Goal: Register for event/course

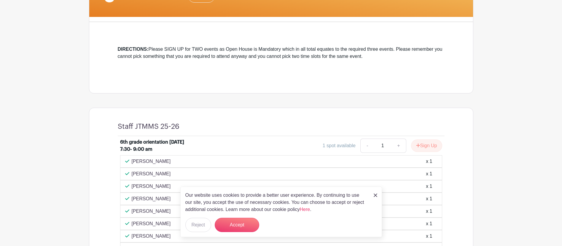
scroll to position [134, 0]
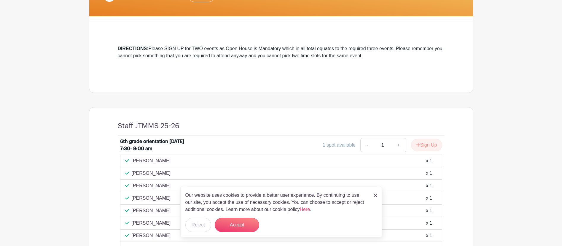
click at [374, 194] on img at bounding box center [376, 195] width 4 height 4
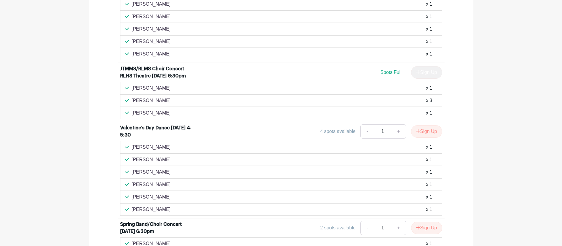
scroll to position [612, 0]
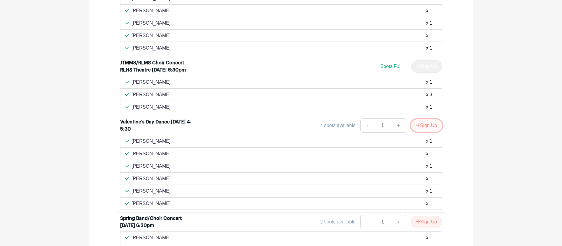
click at [421, 129] on button "Sign Up" at bounding box center [426, 125] width 31 height 12
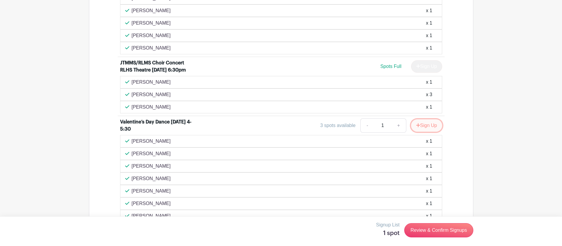
click at [425, 127] on button "Sign Up" at bounding box center [426, 125] width 31 height 12
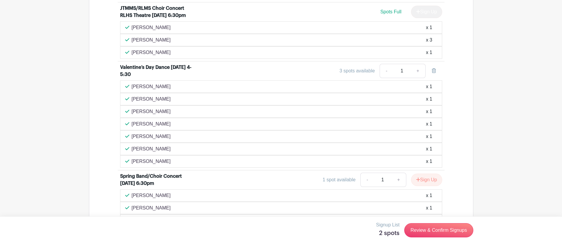
scroll to position [667, 0]
click at [427, 229] on link "Review & Confirm Signups" at bounding box center [438, 230] width 69 height 14
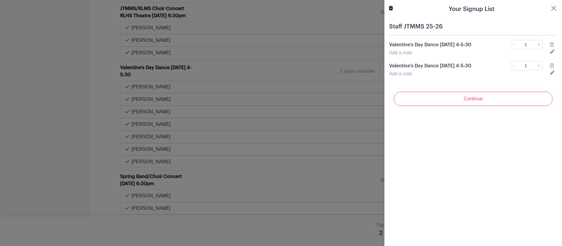
click at [551, 44] on icon at bounding box center [552, 44] width 4 height 5
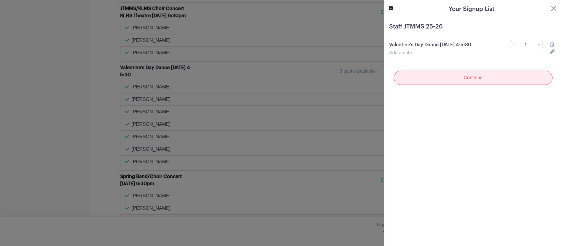
click at [475, 76] on input "Continue" at bounding box center [473, 78] width 159 height 14
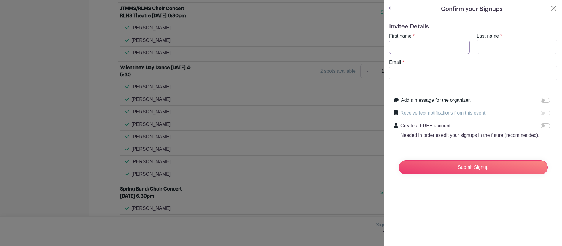
click at [443, 48] on input "First name" at bounding box center [429, 47] width 81 height 14
type input "Shari"
click at [503, 44] on input "Last name" at bounding box center [517, 47] width 81 height 14
type input "Scovill"
click at [423, 74] on input "Email" at bounding box center [473, 73] width 168 height 14
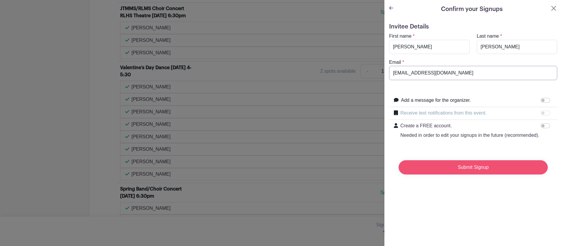
type input "sscovill@rlas-116.org"
click at [474, 165] on input "Submit Signup" at bounding box center [473, 167] width 149 height 14
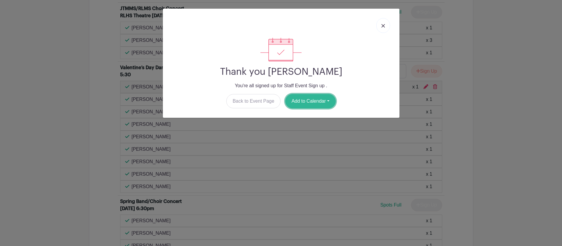
click at [318, 100] on button "Add to Calendar" at bounding box center [310, 101] width 50 height 14
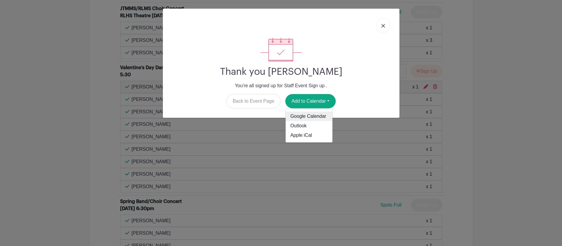
click at [312, 116] on link "Google Calendar" at bounding box center [309, 116] width 47 height 9
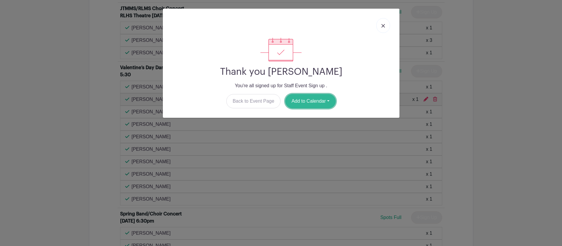
click at [310, 101] on button "Add to Calendar" at bounding box center [310, 101] width 50 height 14
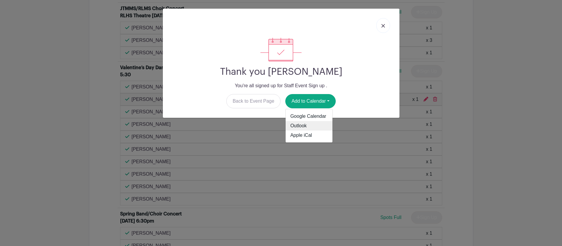
click at [299, 125] on link "Outlook" at bounding box center [309, 125] width 47 height 9
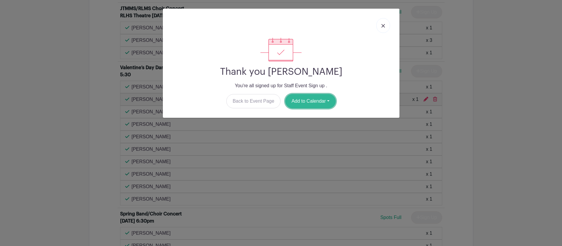
click at [308, 99] on button "Add to Calendar" at bounding box center [310, 101] width 50 height 14
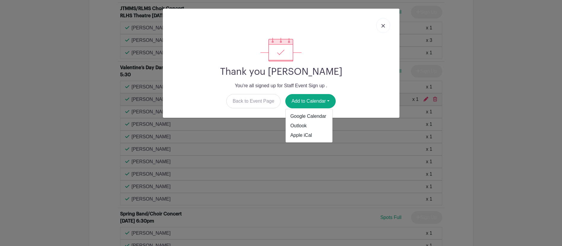
click at [382, 24] on img at bounding box center [384, 26] width 4 height 4
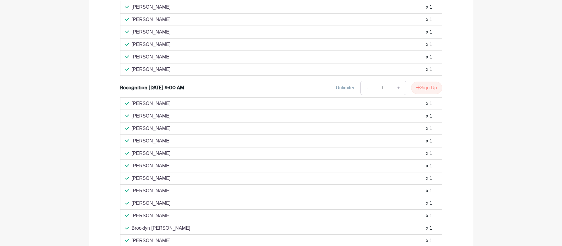
scroll to position [1255, 0]
click at [423, 85] on button "Sign Up" at bounding box center [426, 86] width 31 height 12
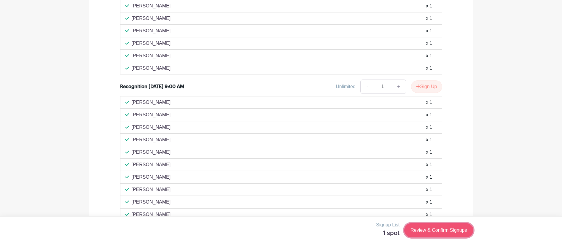
click at [424, 230] on link "Review & Confirm Signups" at bounding box center [438, 230] width 69 height 14
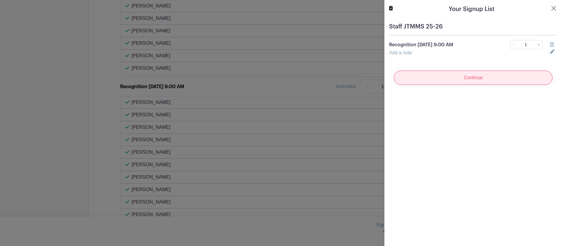
click at [472, 77] on input "Continue" at bounding box center [473, 78] width 159 height 14
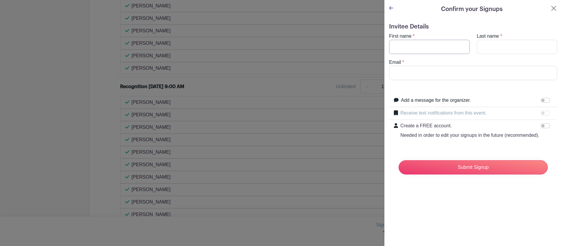
click at [424, 47] on input "First name" at bounding box center [429, 47] width 81 height 14
type input "Shari"
click at [482, 45] on input "Last name" at bounding box center [517, 47] width 81 height 14
type input "Scovill"
click at [432, 77] on input "Email" at bounding box center [473, 73] width 168 height 14
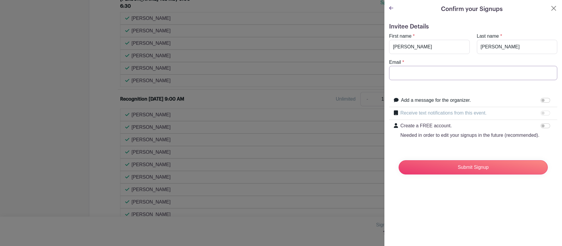
scroll to position [1267, 0]
click at [427, 73] on input "Email" at bounding box center [473, 73] width 168 height 14
type input "sscovill@rlas-116.org"
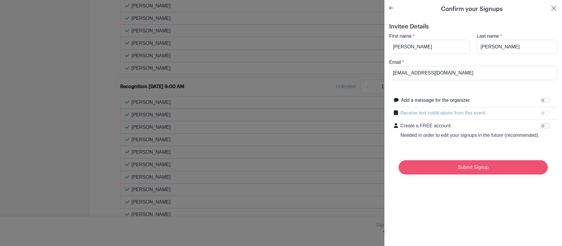
click at [462, 168] on input "Submit Signup" at bounding box center [473, 167] width 149 height 14
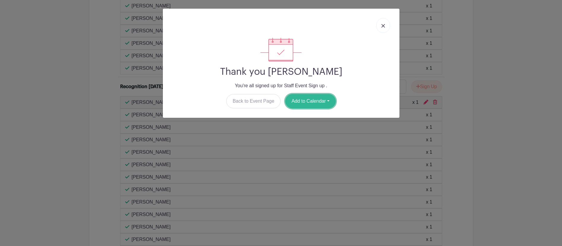
click at [329, 98] on button "Add to Calendar" at bounding box center [310, 101] width 50 height 14
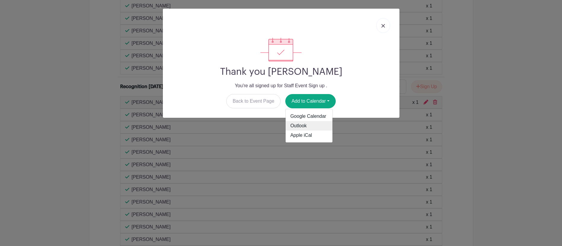
click at [304, 126] on link "Outlook" at bounding box center [309, 125] width 47 height 9
click at [383, 25] on img at bounding box center [384, 26] width 4 height 4
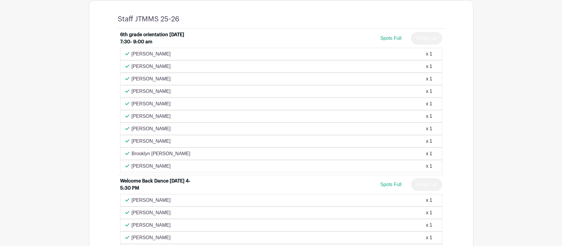
scroll to position [228, 0]
